Goal: Task Accomplishment & Management: Manage account settings

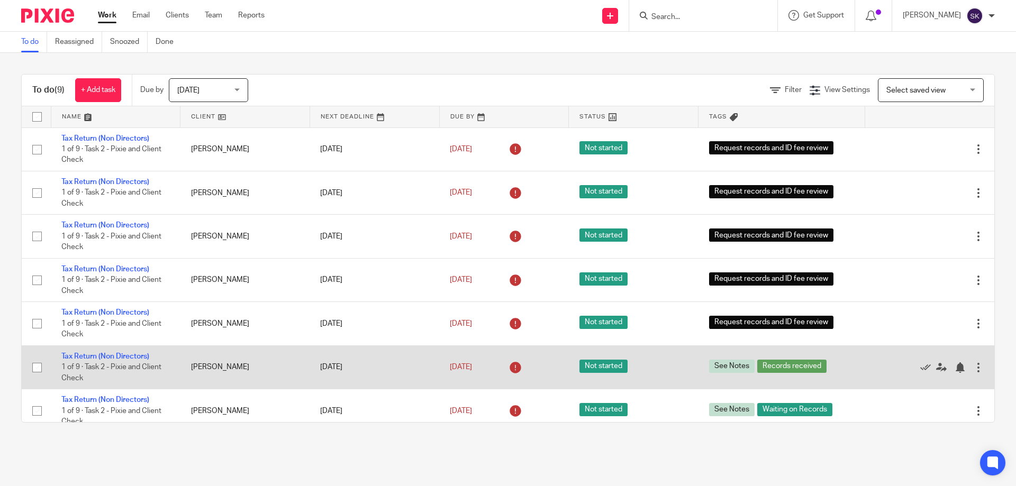
scroll to position [98, 0]
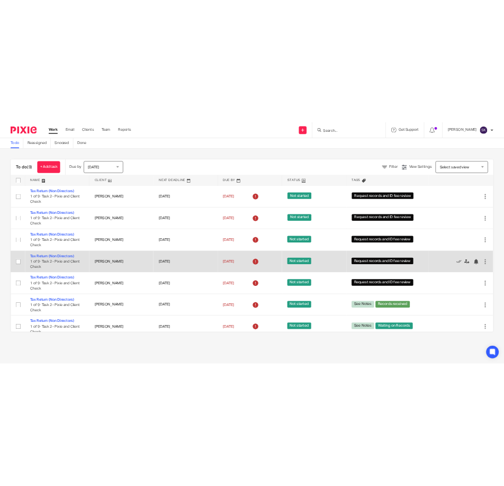
scroll to position [98, 0]
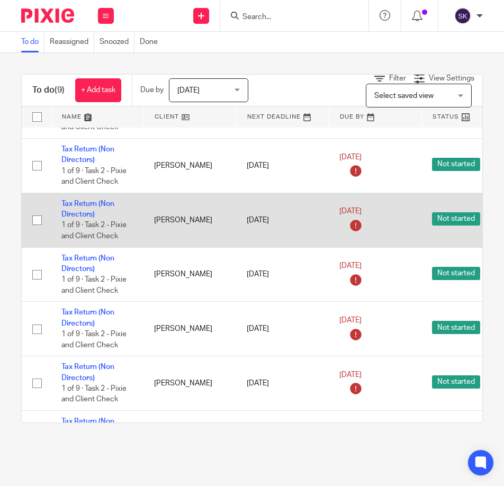
click at [90, 198] on td "Tax Return (Non Directors) 1 of 9 · Task 2 - Pixie and Client Check" at bounding box center [97, 220] width 93 height 55
click at [90, 203] on link "Tax Return (Non Directors)" at bounding box center [87, 209] width 53 height 18
